Goal: Transaction & Acquisition: Subscribe to service/newsletter

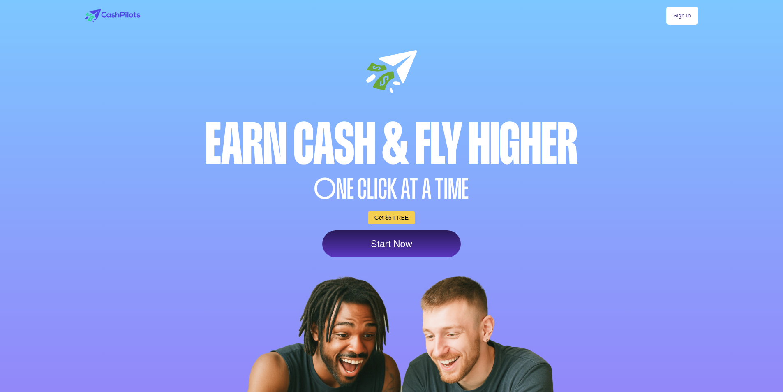
click at [376, 257] on link "Start Now" at bounding box center [391, 243] width 138 height 27
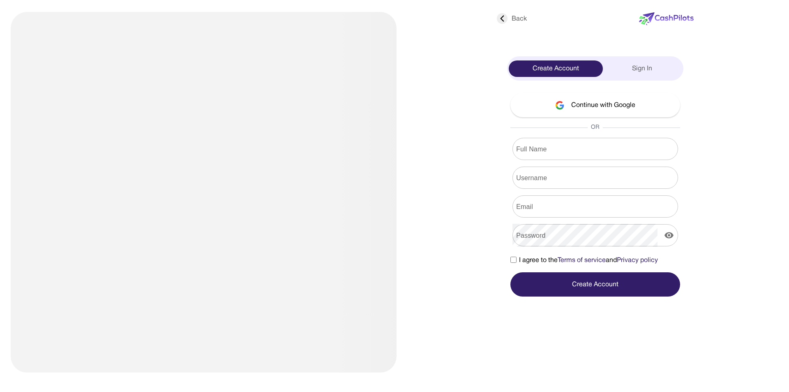
click at [577, 142] on input "Full Name" at bounding box center [595, 148] width 166 height 23
click at [620, 159] on input "Full Name" at bounding box center [595, 148] width 166 height 23
type input "**********"
click at [618, 169] on input "Username" at bounding box center [595, 177] width 166 height 23
type input "**********"
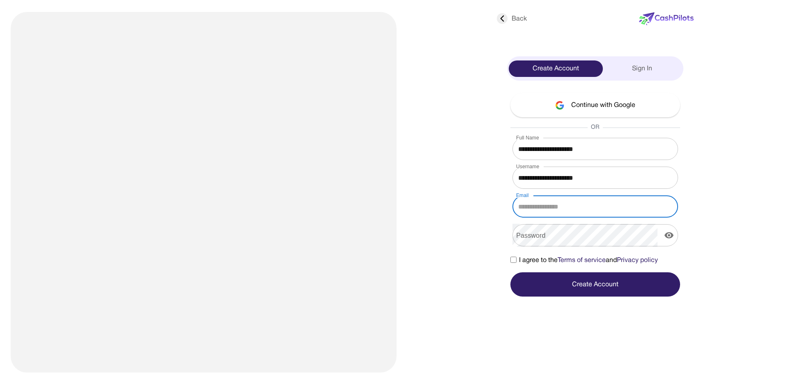
click at [607, 205] on input "Email" at bounding box center [595, 206] width 166 height 23
type input "**********"
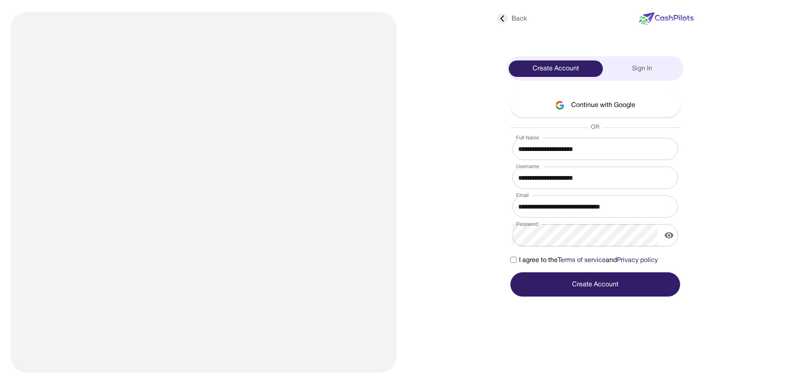
click at [570, 296] on div "**********" at bounding box center [394, 196] width 755 height 392
click at [563, 285] on button "Create Account" at bounding box center [595, 284] width 170 height 24
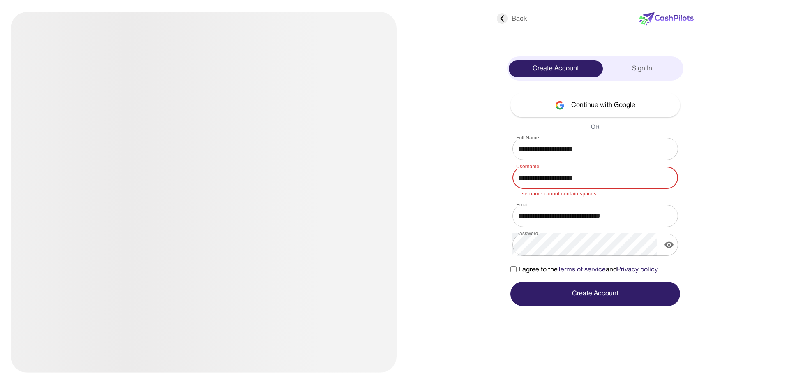
click at [604, 168] on input "Username" at bounding box center [595, 177] width 166 height 23
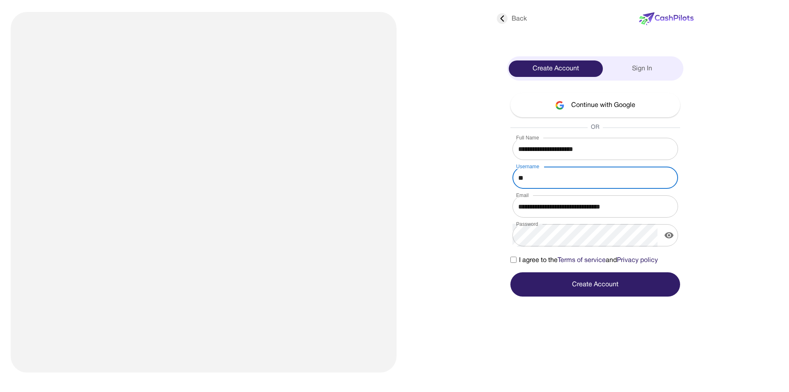
type input "*"
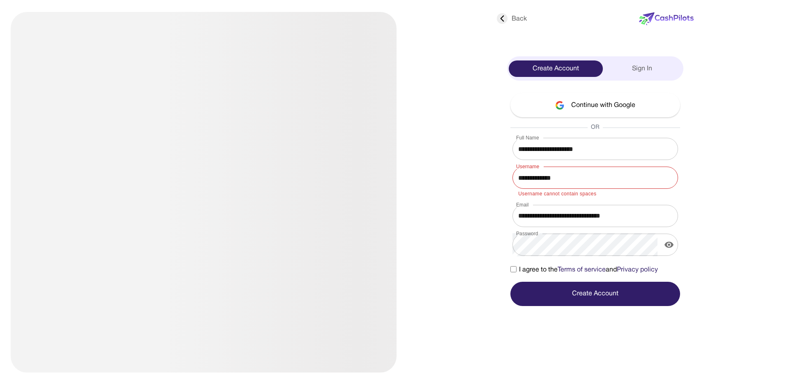
click at [608, 286] on button "Create Account" at bounding box center [595, 293] width 170 height 24
click at [608, 292] on button "Create Account" at bounding box center [595, 293] width 170 height 24
click at [606, 302] on button "Create Account" at bounding box center [595, 293] width 170 height 24
click at [560, 168] on input "Username" at bounding box center [595, 177] width 166 height 23
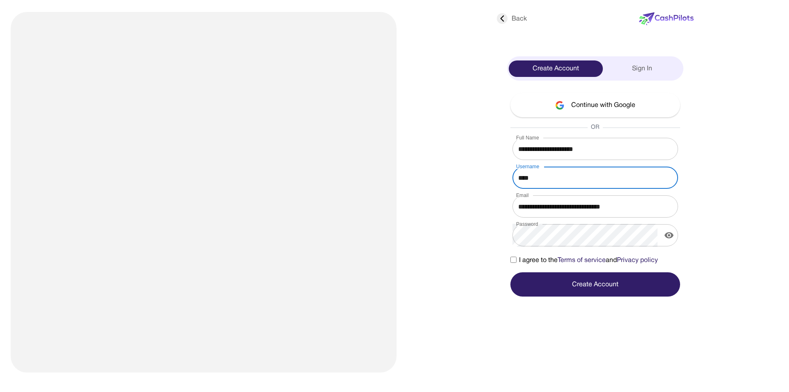
type input "****"
click at [567, 288] on button "Create Account" at bounding box center [595, 284] width 170 height 24
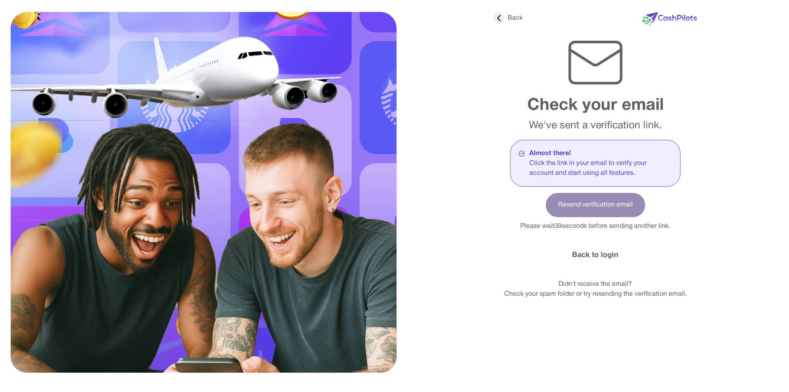
click at [599, 253] on link "Back to login" at bounding box center [595, 254] width 46 height 11
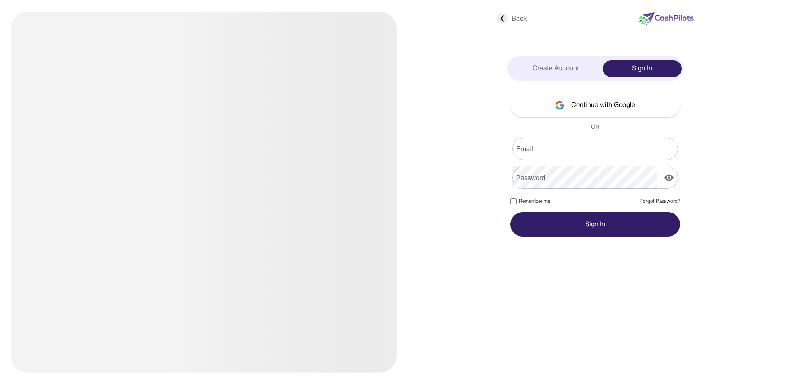
click at [563, 154] on input "Email" at bounding box center [595, 148] width 166 height 23
type input "**********"
click at [516, 195] on form "**********" at bounding box center [595, 187] width 170 height 99
click at [542, 216] on button "Sign In" at bounding box center [595, 224] width 170 height 24
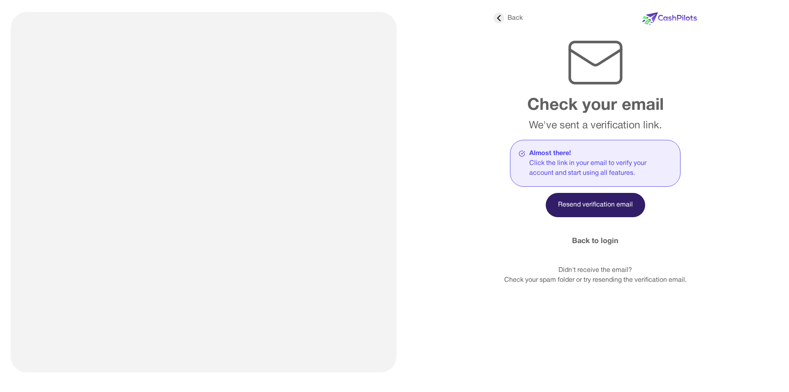
click at [592, 207] on button "Resend verification email" at bounding box center [595, 205] width 99 height 24
click at [574, 152] on div "Almost there!" at bounding box center [600, 153] width 143 height 10
click at [573, 148] on div "Almost there!" at bounding box center [600, 153] width 143 height 10
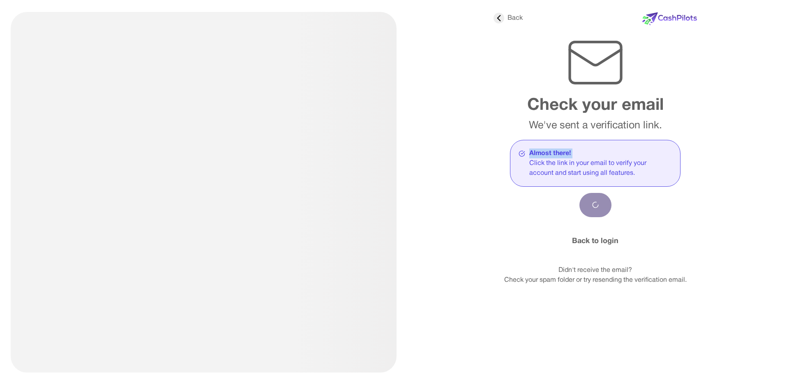
click at [573, 148] on div "Almost there!" at bounding box center [600, 153] width 143 height 10
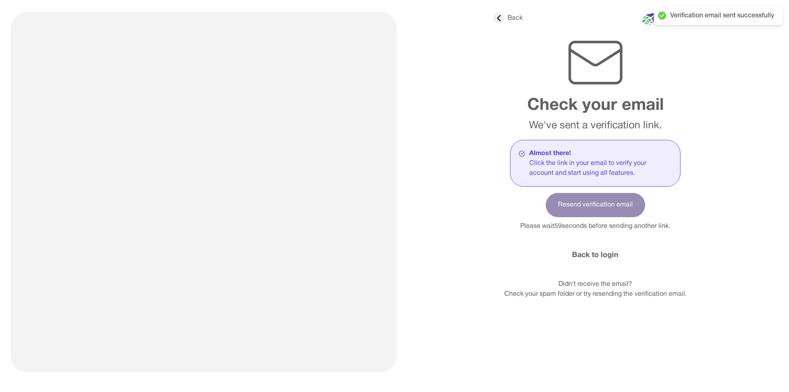
drag, startPoint x: 573, startPoint y: 147, endPoint x: 423, endPoint y: 193, distance: 156.6
click at [423, 193] on div "Loading..." at bounding box center [284, 188] width 385 height 360
click at [760, 41] on div "Loading... Back Check your email We've sent a verification link. Almost there! …" at bounding box center [394, 196] width 755 height 392
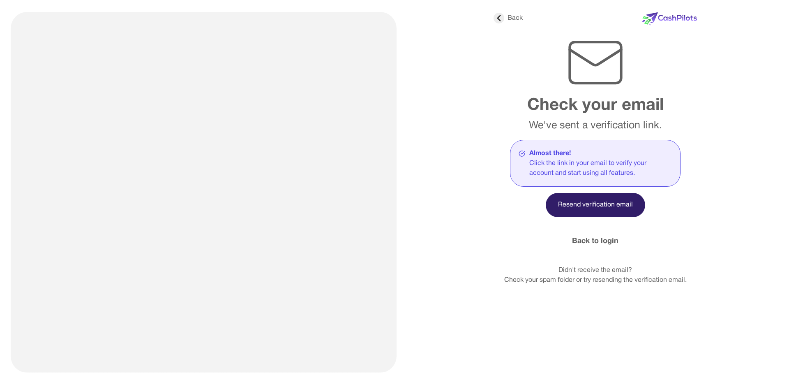
drag, startPoint x: 770, startPoint y: 0, endPoint x: 505, endPoint y: 68, distance: 273.9
click at [505, 68] on div "Back Check your email We've sent a verification link. Almost there! Click the l…" at bounding box center [594, 146] width 203 height 277
click at [626, 213] on button "Resend verification email" at bounding box center [595, 205] width 99 height 24
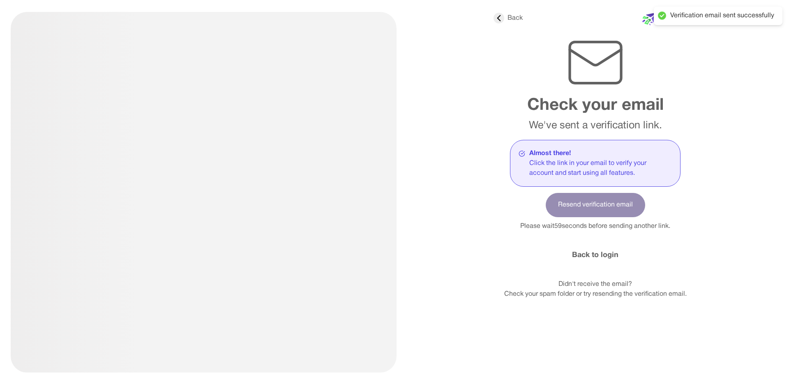
click at [755, 6] on div "Loading... Back Check your email We've sent a verification link. Almost there! …" at bounding box center [394, 196] width 755 height 392
click at [755, 14] on div "Verification email sent successfully" at bounding box center [722, 16] width 104 height 9
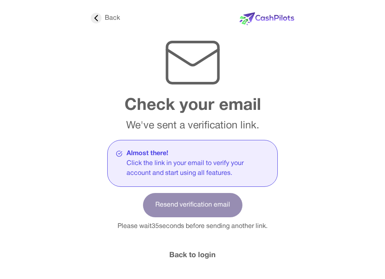
click at [361, 41] on div "Loading... Back Check your email We've sent a verification link. Almost there! …" at bounding box center [192, 149] width 351 height 299
